Goal: Task Accomplishment & Management: Manage account settings

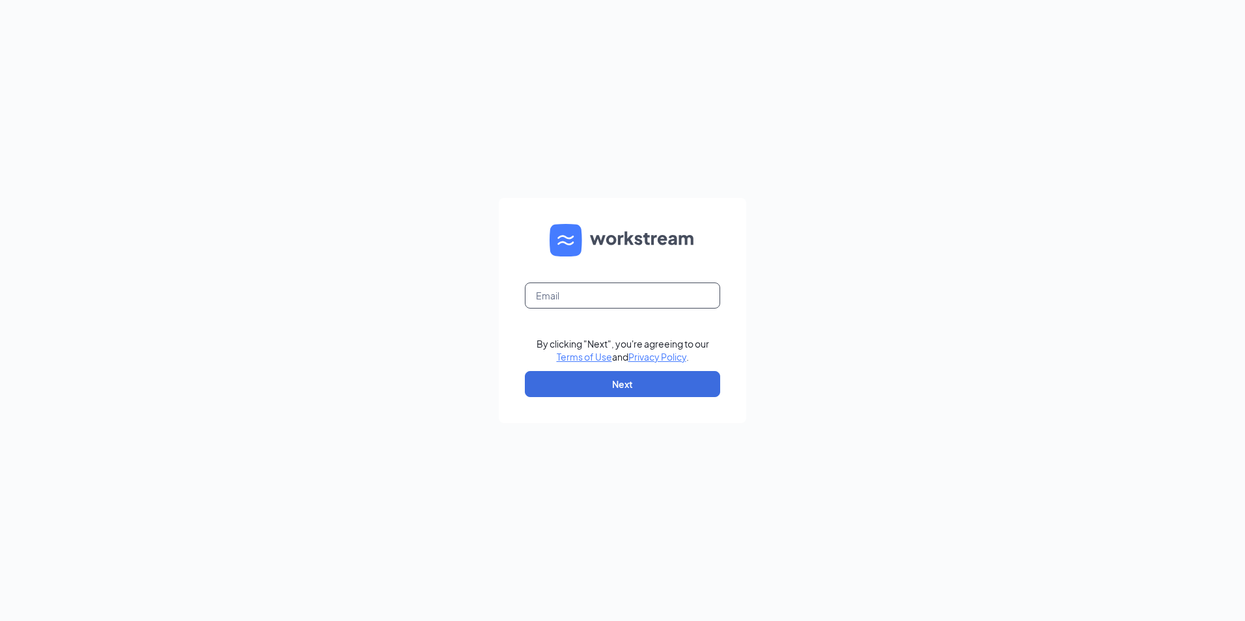
click at [589, 294] on input "text" at bounding box center [622, 296] width 195 height 26
type input "KBURT@LASKOWSKIACE.BIZ"
click at [623, 385] on button "Next" at bounding box center [622, 384] width 195 height 26
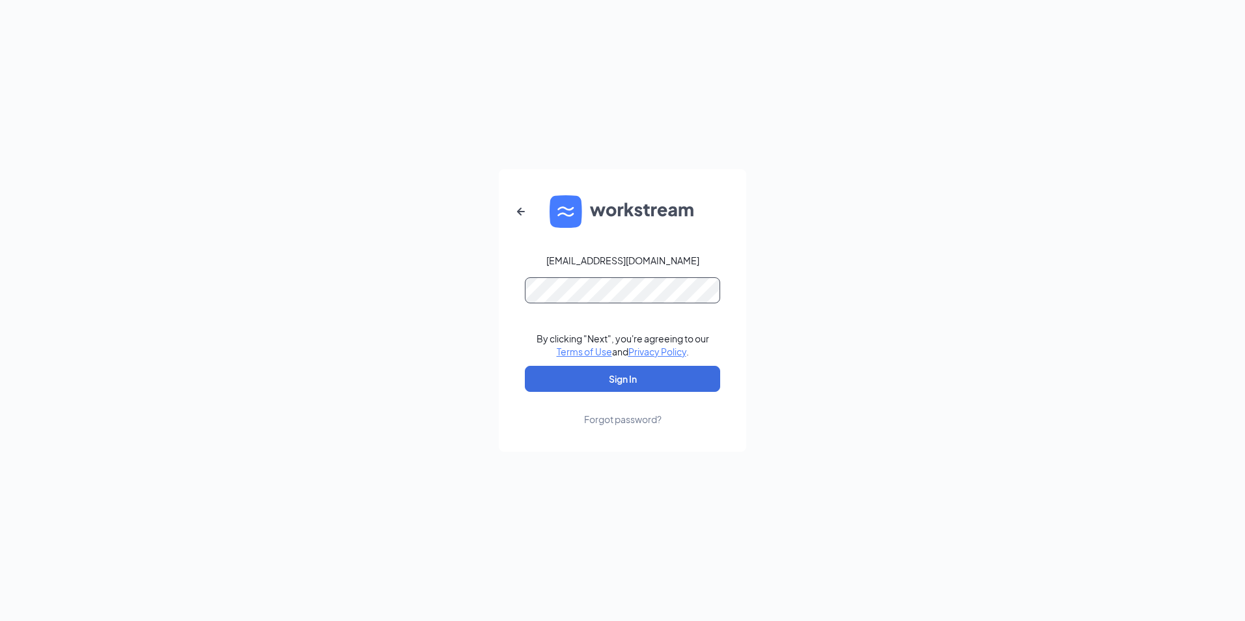
click at [525, 366] on button "Sign In" at bounding box center [622, 379] width 195 height 26
click at [458, 289] on div "KBURT@LASKOWSKIACE.BIZ By clicking "Next", you're agreeing to our Terms of Use …" at bounding box center [622, 310] width 1245 height 621
click at [525, 366] on button "Sign In" at bounding box center [622, 379] width 195 height 26
click at [615, 379] on button "Sign In" at bounding box center [622, 379] width 195 height 26
click at [457, 301] on div "KBURT@LASKOWSKIACE.BIZ Credential mismatches. By clicking "Next", you're agreei…" at bounding box center [622, 310] width 1245 height 621
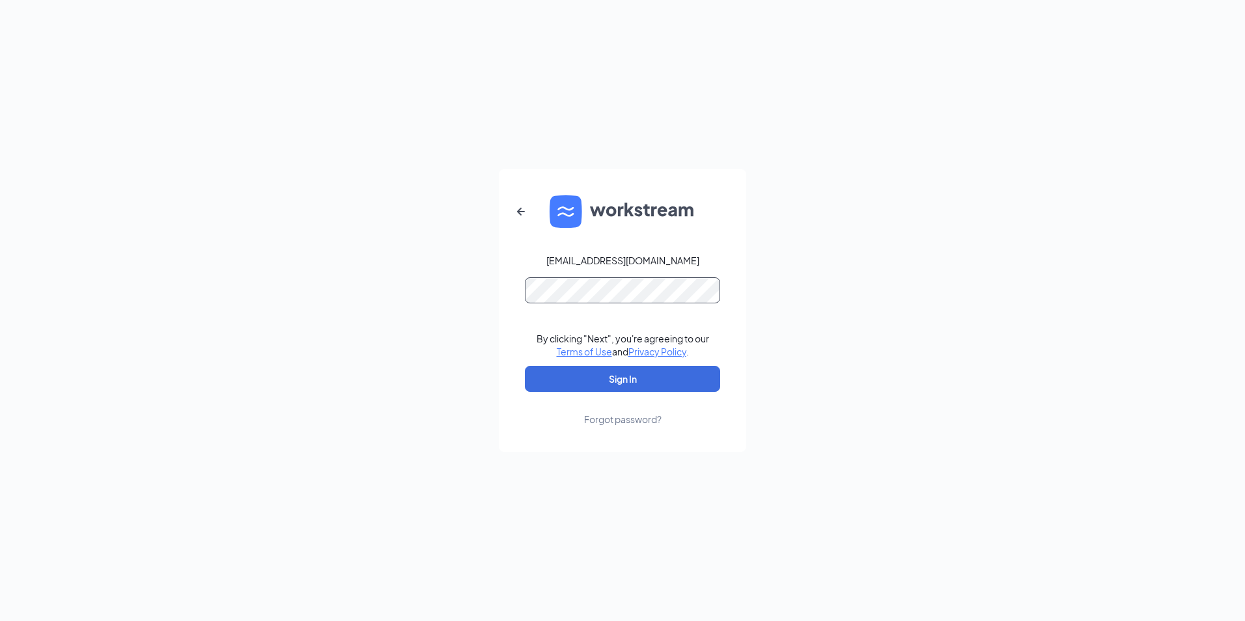
click at [525, 366] on button "Sign In" at bounding box center [622, 379] width 195 height 26
click at [334, 316] on div "KBURT@LASKOWSKIACE.BIZ Credential mismatches. By clicking "Next", you're agreei…" at bounding box center [622, 310] width 1245 height 621
drag, startPoint x: 685, startPoint y: 257, endPoint x: 486, endPoint y: 232, distance: 200.2
click at [486, 232] on div "KBURT@LASKOWSKIACE.BIZ Credential mismatches. By clicking "Next", you're agreei…" at bounding box center [622, 310] width 1245 height 621
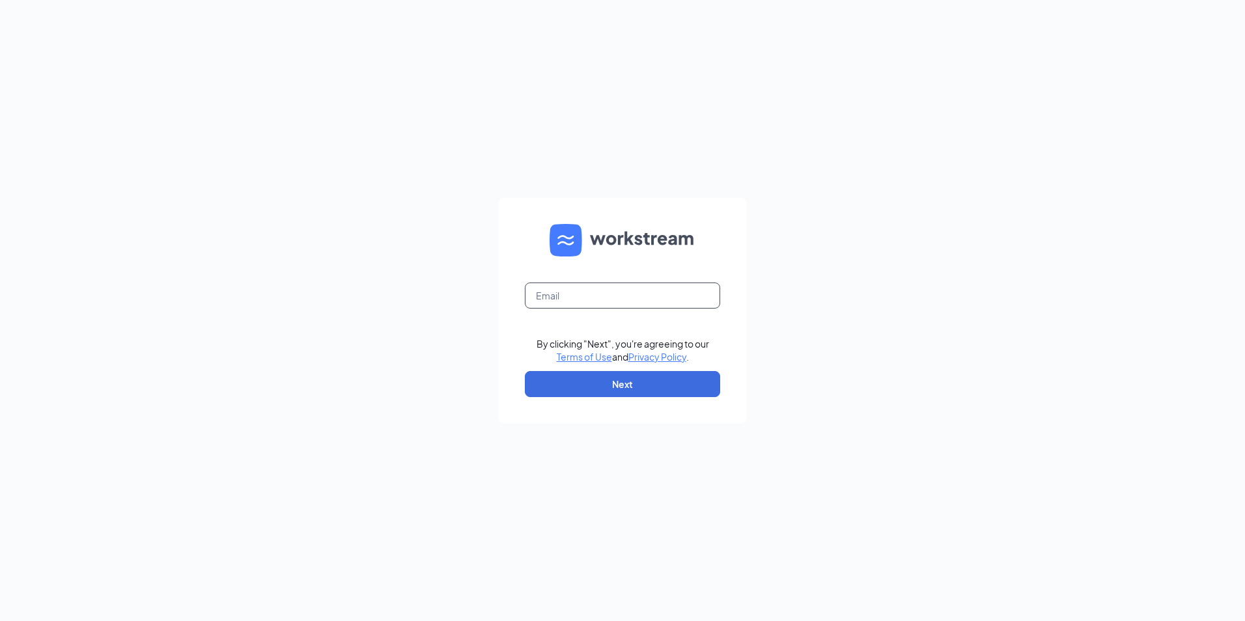
drag, startPoint x: 571, startPoint y: 297, endPoint x: 592, endPoint y: 281, distance: 26.5
click at [572, 293] on input "text" at bounding box center [622, 296] width 195 height 26
type input "[EMAIL_ADDRESS][DOMAIN_NAME]"
click at [618, 377] on button "Next" at bounding box center [622, 384] width 195 height 26
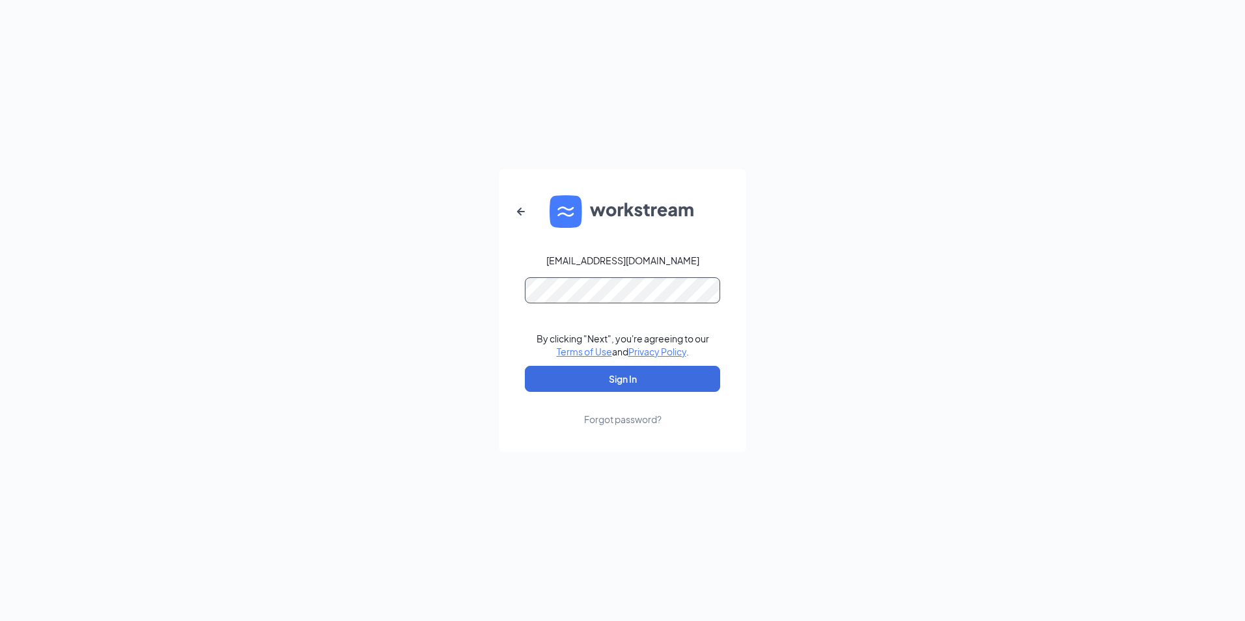
click at [525, 366] on button "Sign In" at bounding box center [622, 379] width 195 height 26
click at [646, 384] on button "Sign In" at bounding box center [622, 379] width 195 height 26
click at [644, 382] on button "Sign In" at bounding box center [622, 379] width 195 height 26
click at [642, 380] on button "Sign In" at bounding box center [622, 379] width 195 height 26
click at [641, 377] on button "Sign In" at bounding box center [622, 379] width 195 height 26
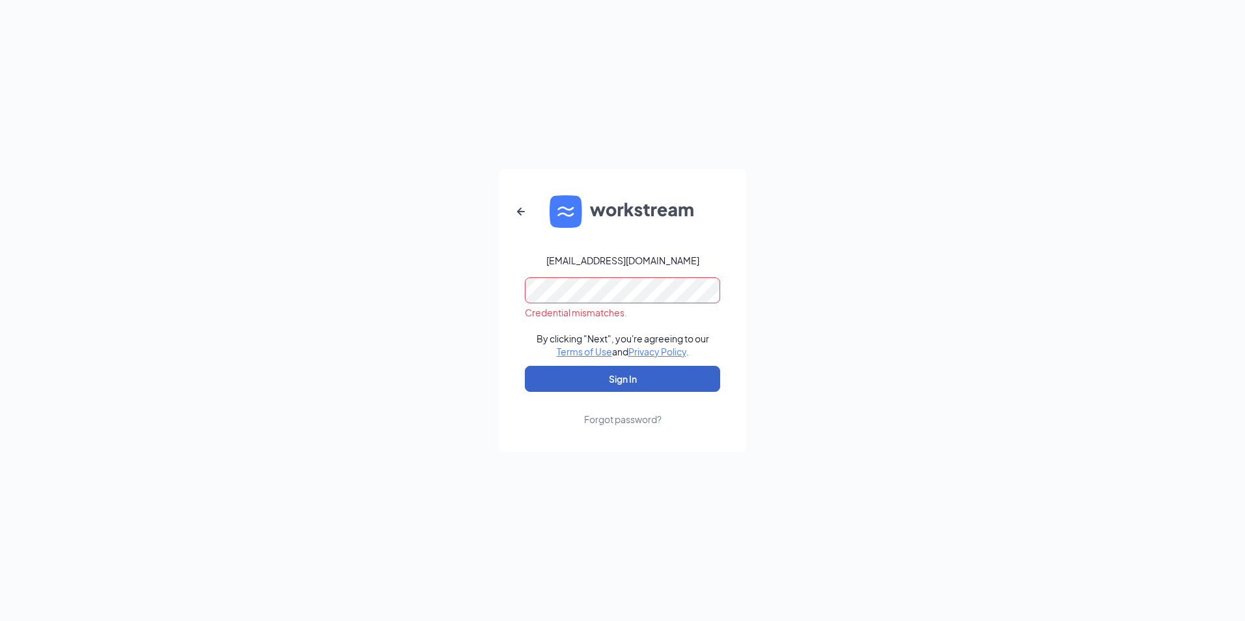
click at [641, 377] on button "Sign In" at bounding box center [622, 379] width 195 height 26
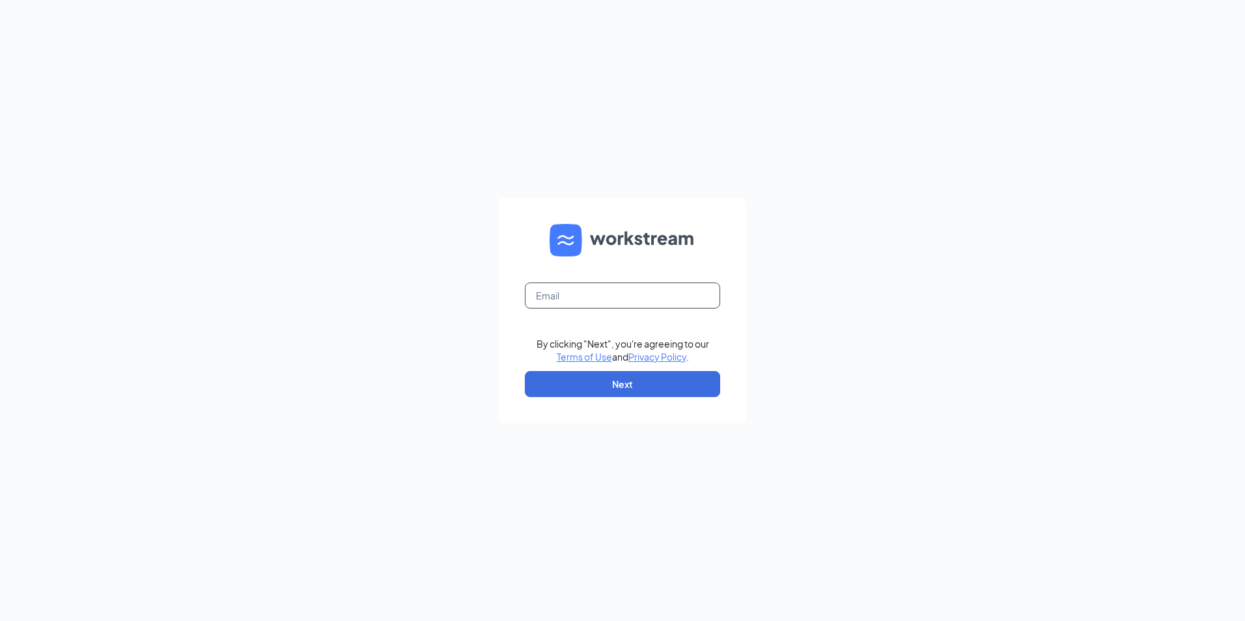
drag, startPoint x: 565, startPoint y: 295, endPoint x: 572, endPoint y: 291, distance: 8.2
click at [565, 294] on input "text" at bounding box center [622, 296] width 195 height 26
type input "[EMAIL_ADDRESS][DOMAIN_NAME]"
click at [627, 384] on button "Next" at bounding box center [622, 384] width 195 height 26
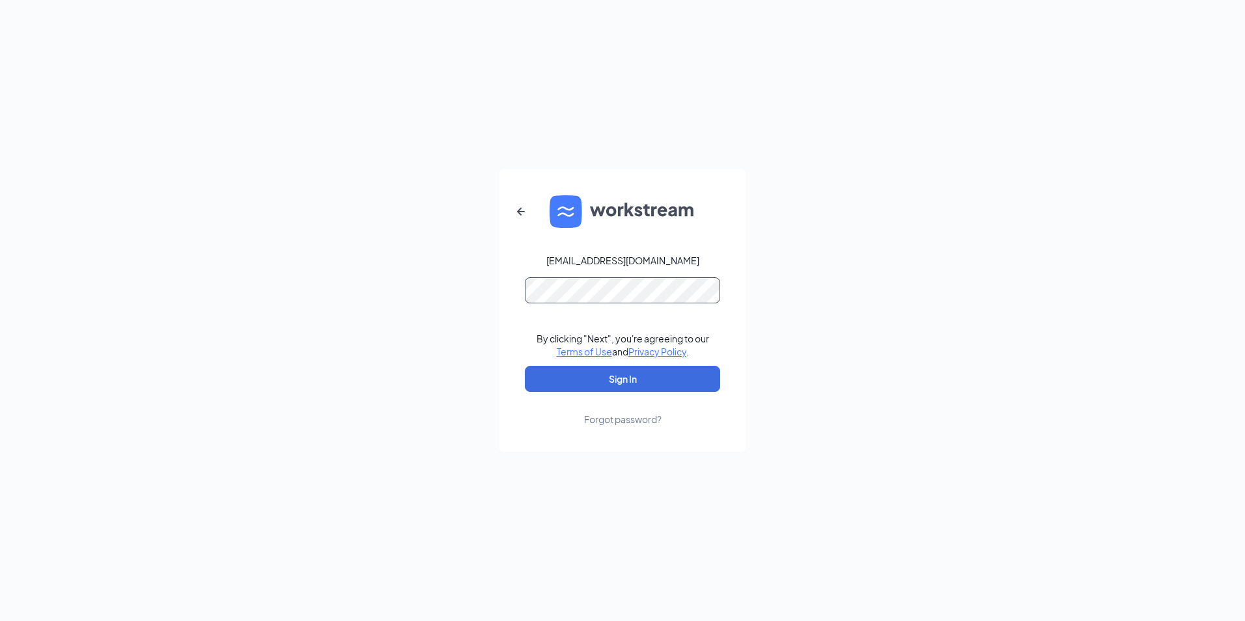
click at [525, 366] on button "Sign In" at bounding box center [622, 379] width 195 height 26
click at [504, 307] on form "kburt@laskowskiace.biz By clicking "Next", you're agreeing to our Terms of Use …" at bounding box center [623, 310] width 248 height 283
click at [525, 366] on button "Sign In" at bounding box center [622, 379] width 195 height 26
click at [619, 420] on div "Forgot password?" at bounding box center [623, 419] width 78 height 13
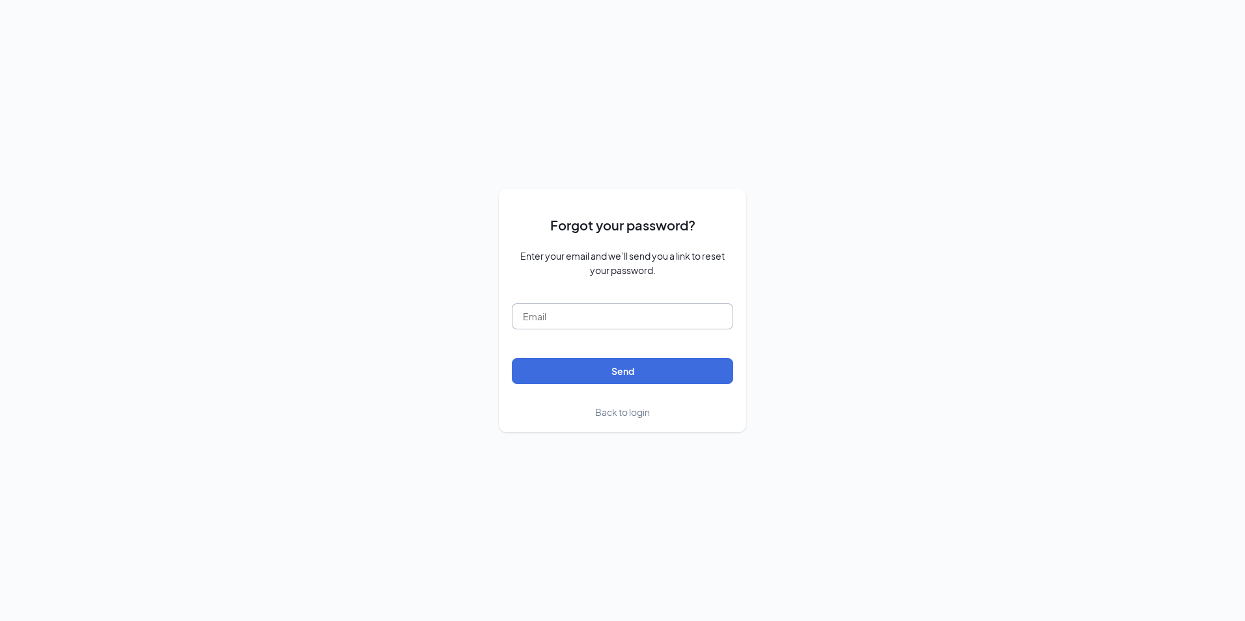
click at [576, 316] on input "text" at bounding box center [622, 317] width 221 height 26
type input "[EMAIL_ADDRESS][DOMAIN_NAME]"
click at [512, 358] on button "Send" at bounding box center [622, 371] width 221 height 26
